Goal: Find specific page/section: Find specific page/section

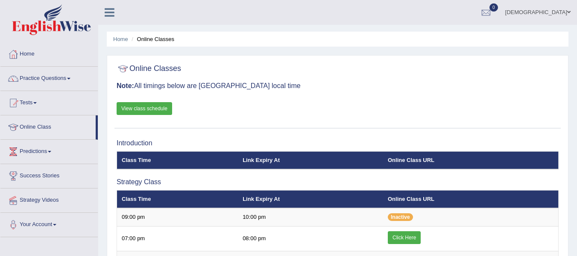
scroll to position [76, 0]
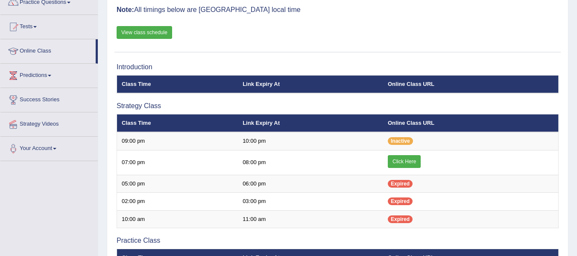
click at [405, 156] on link "Click Here" at bounding box center [404, 161] width 33 height 13
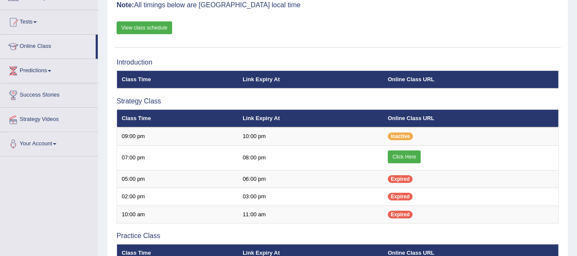
scroll to position [76, 0]
